Goal: Transaction & Acquisition: Purchase product/service

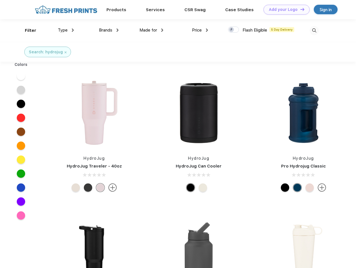
click at [284, 9] on link "Add your Logo Design Tool" at bounding box center [286, 10] width 46 height 10
click at [0, 0] on div "Design Tool" at bounding box center [0, 0] width 0 height 0
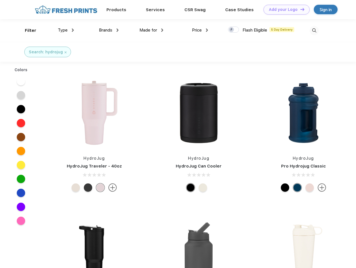
click at [299, 9] on link "Add your Logo Design Tool" at bounding box center [286, 10] width 46 height 10
click at [27, 30] on div "Filter" at bounding box center [30, 30] width 11 height 6
click at [66, 30] on span "Type" at bounding box center [63, 30] width 10 height 5
click at [109, 30] on span "Brands" at bounding box center [105, 30] width 13 height 5
click at [151, 30] on span "Made for" at bounding box center [148, 30] width 18 height 5
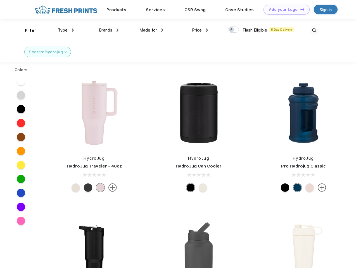
click at [200, 30] on span "Price" at bounding box center [197, 30] width 10 height 5
click at [233, 30] on div at bounding box center [233, 30] width 11 height 6
click at [231, 30] on input "checkbox" at bounding box center [230, 28] width 4 height 4
click at [314, 30] on img at bounding box center [313, 30] width 9 height 9
